Goal: Find specific page/section: Find specific page/section

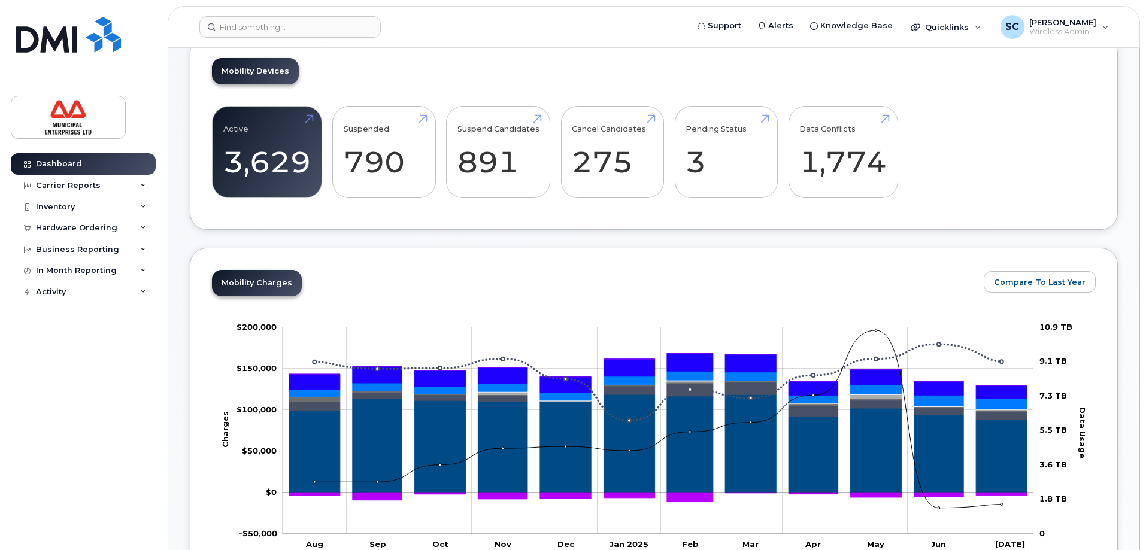
scroll to position [120, 0]
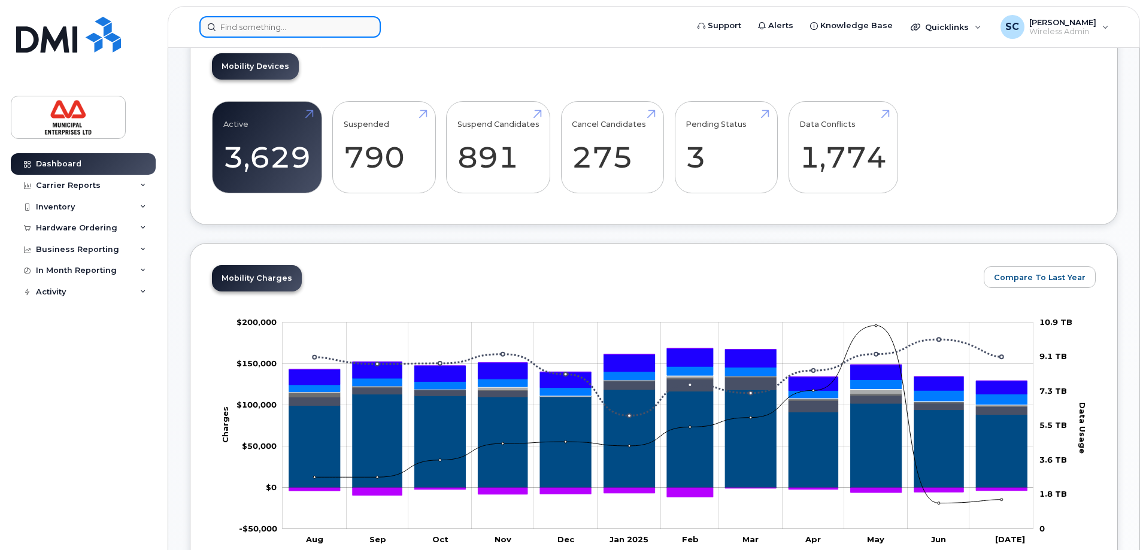
click at [295, 28] on input at bounding box center [289, 27] width 181 height 22
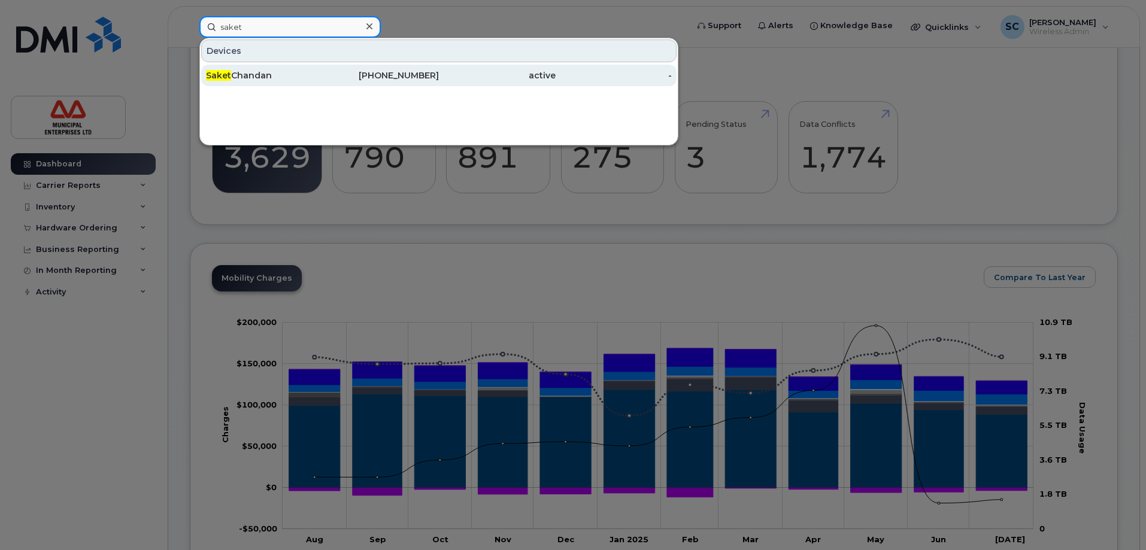
type input "saket"
click at [387, 72] on div "902-809-5044" at bounding box center [381, 75] width 117 height 12
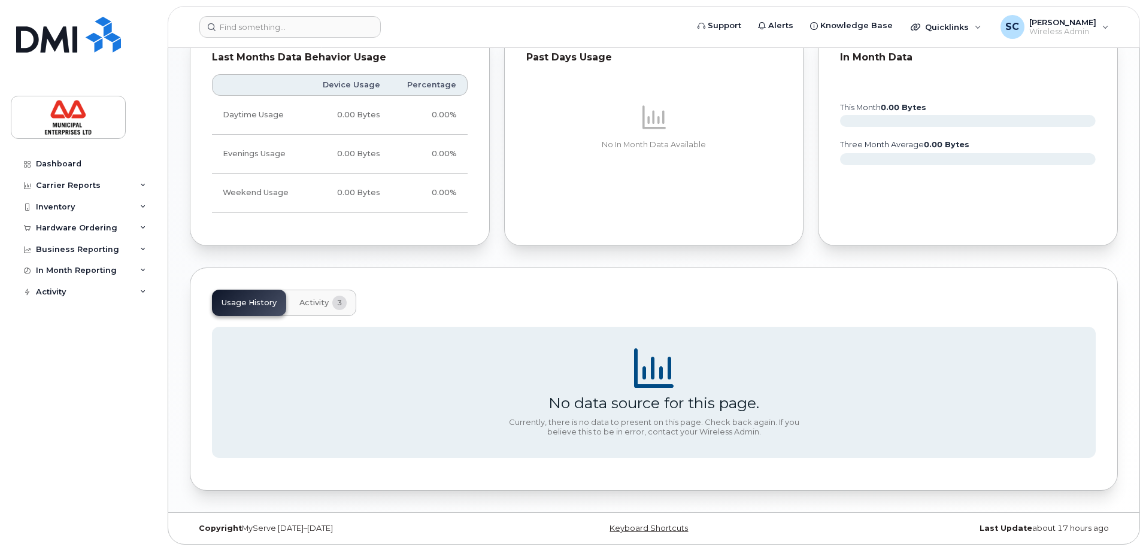
scroll to position [573, 0]
click at [332, 295] on button "Activity 3" at bounding box center [323, 302] width 66 height 26
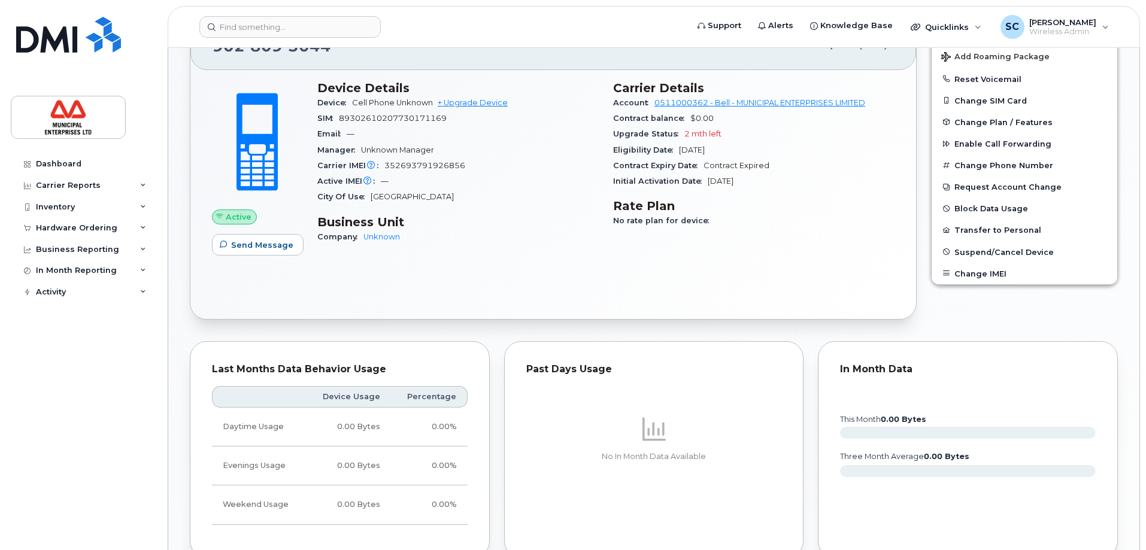
scroll to position [96, 0]
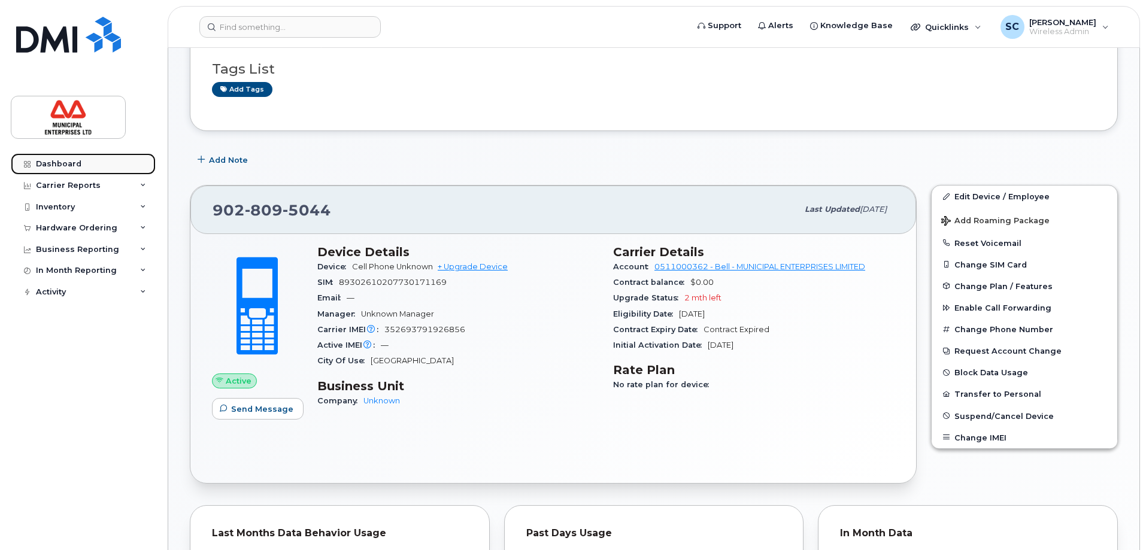
click at [66, 164] on div "Dashboard" at bounding box center [59, 164] width 46 height 10
